Goal: Find contact information: Find contact information

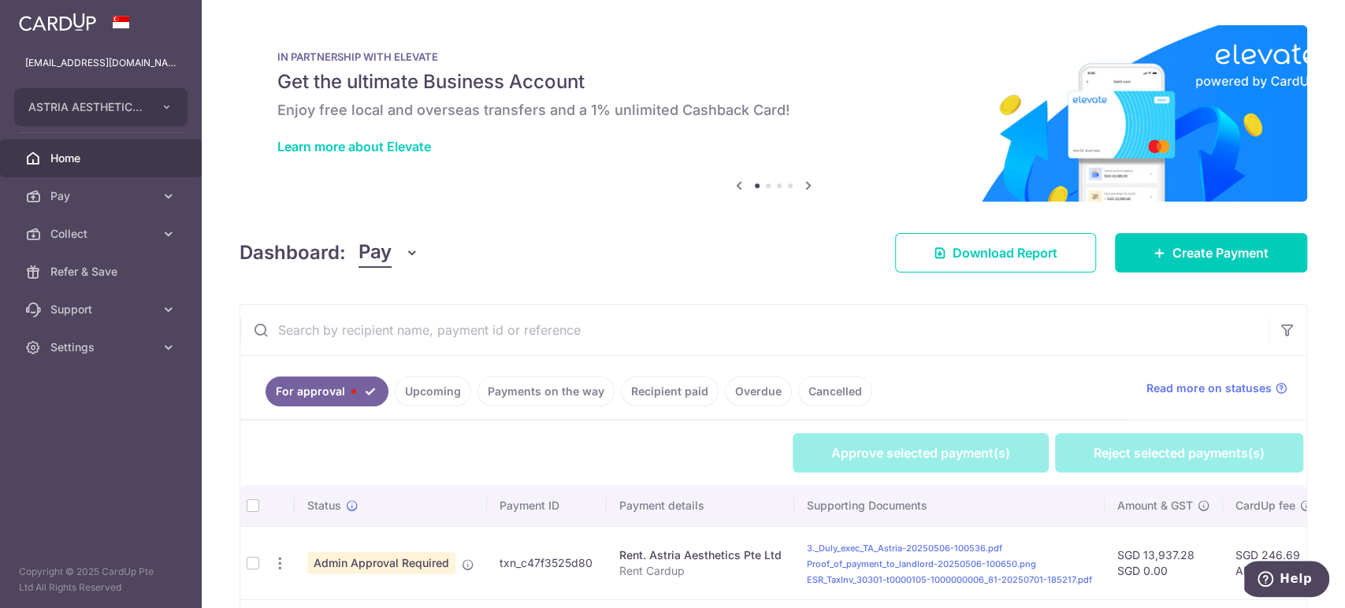
click at [390, 264] on span "Pay" at bounding box center [375, 253] width 33 height 30
click at [396, 329] on link "Collect" at bounding box center [441, 335] width 164 height 38
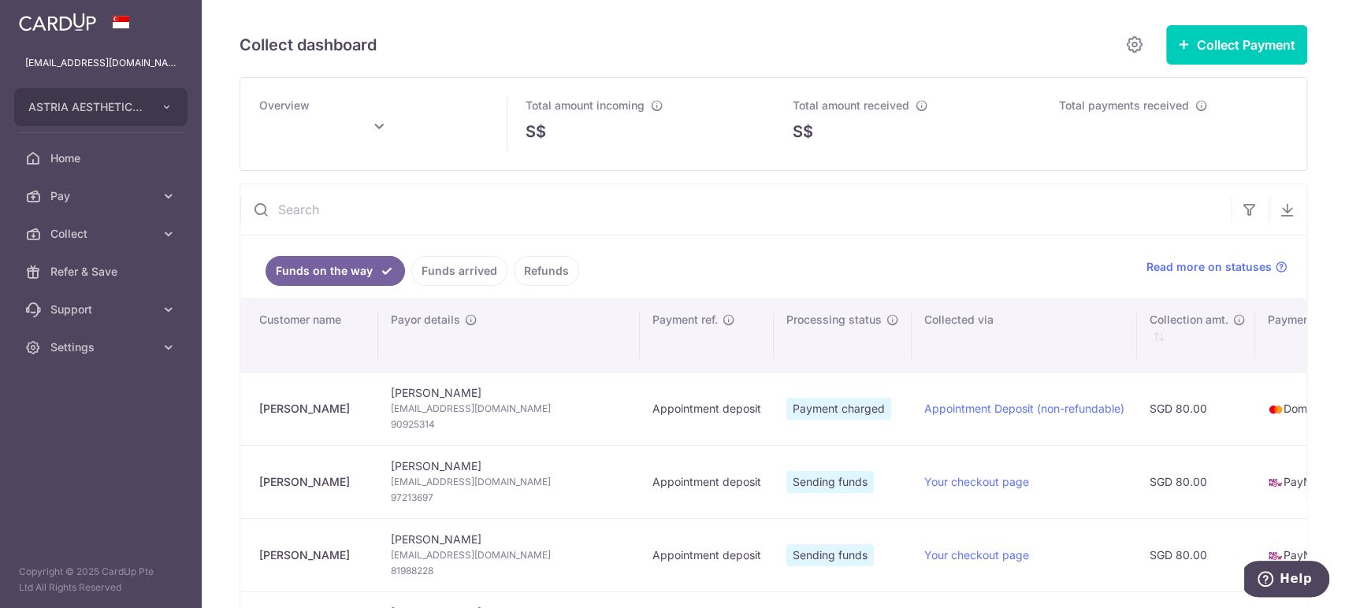
drag, startPoint x: 303, startPoint y: 407, endPoint x: 258, endPoint y: 408, distance: 44.9
click at [258, 408] on td "[PERSON_NAME]" at bounding box center [309, 408] width 138 height 73
copy div "[PERSON_NAME]"
click at [403, 408] on span "[EMAIL_ADDRESS][DOMAIN_NAME]" at bounding box center [509, 409] width 236 height 16
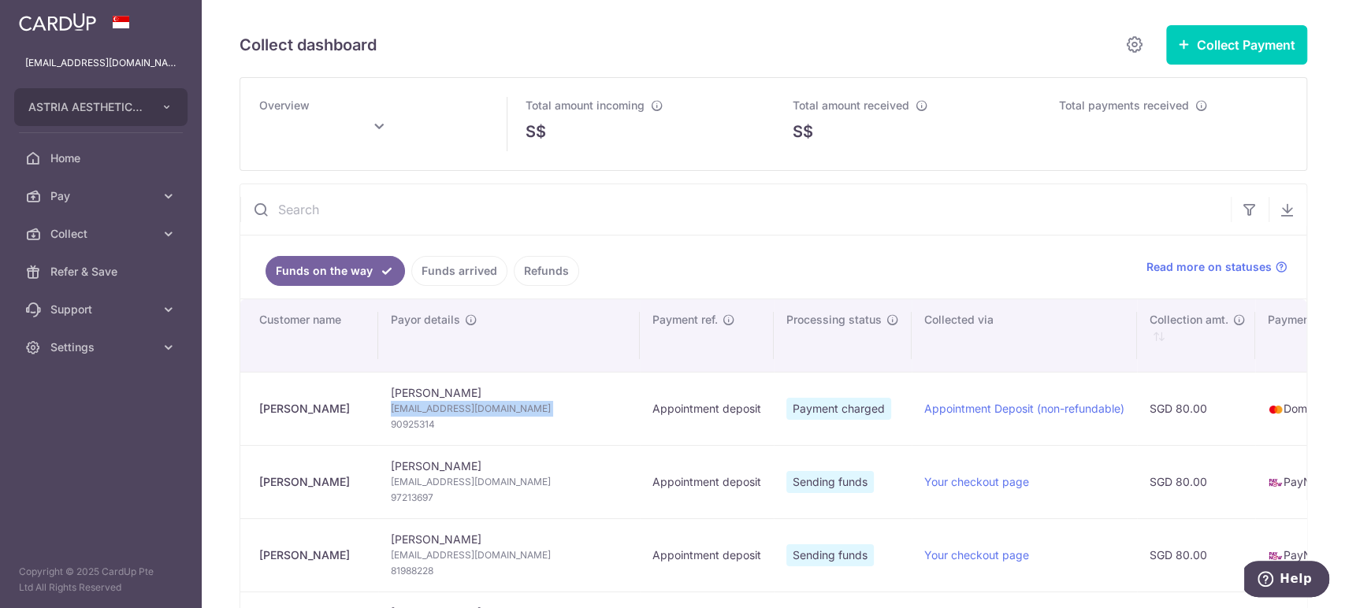
click at [403, 408] on span "[EMAIL_ADDRESS][DOMAIN_NAME]" at bounding box center [509, 409] width 236 height 16
copy td "[EMAIL_ADDRESS][DOMAIN_NAME]"
click at [403, 425] on span "90925314" at bounding box center [509, 425] width 236 height 16
copy span "90925314"
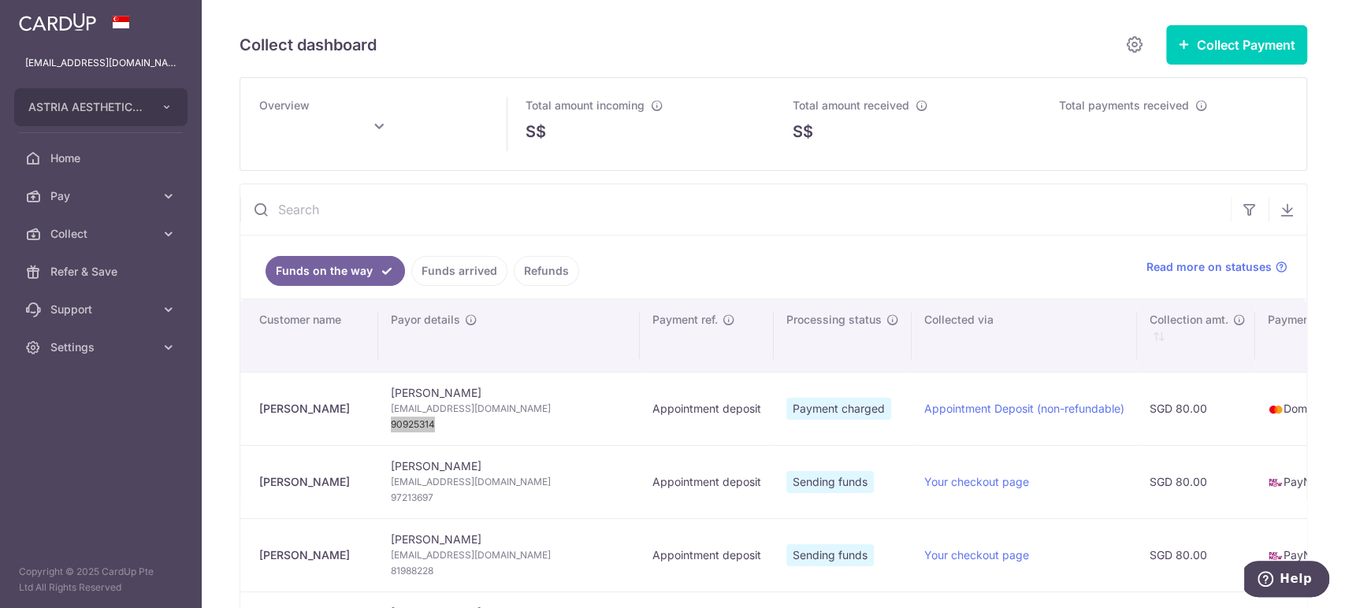
type input "[DATE]"
